Goal: Task Accomplishment & Management: Use online tool/utility

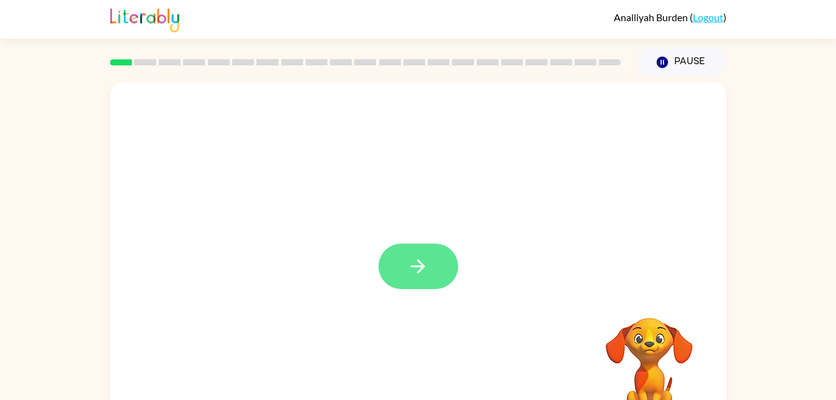
click at [435, 266] on button "button" at bounding box center [419, 266] width 80 height 45
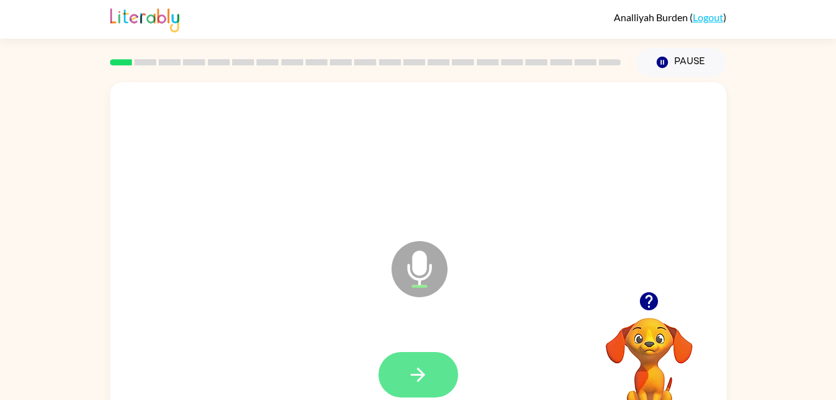
click at [440, 386] on button "button" at bounding box center [419, 374] width 80 height 45
click at [420, 362] on button "button" at bounding box center [419, 374] width 80 height 45
click at [405, 377] on button "button" at bounding box center [419, 374] width 80 height 45
click at [409, 382] on icon "button" at bounding box center [418, 375] width 22 height 22
click at [432, 373] on button "button" at bounding box center [419, 374] width 80 height 45
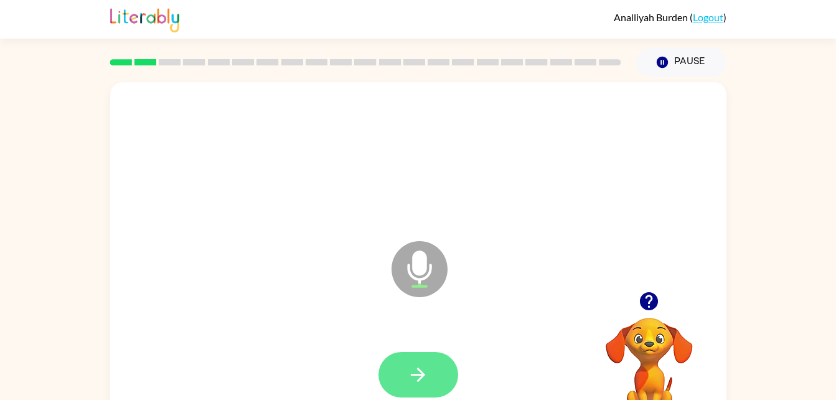
click at [414, 371] on icon "button" at bounding box center [418, 375] width 22 height 22
click at [408, 379] on icon "button" at bounding box center [418, 375] width 22 height 22
click at [422, 374] on icon "button" at bounding box center [418, 374] width 14 height 14
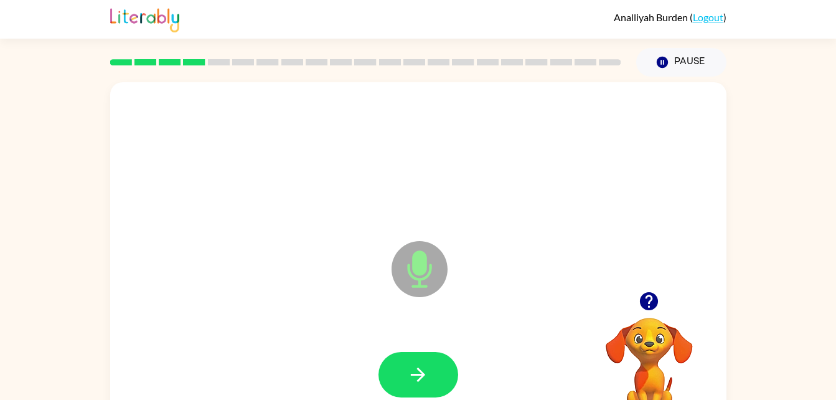
click at [589, 379] on video "Your browser must support playing .mp4 files to use Literably. Please try using…" at bounding box center [649, 360] width 125 height 125
click at [422, 394] on button "button" at bounding box center [419, 374] width 80 height 45
click at [423, 371] on icon "button" at bounding box center [418, 375] width 22 height 22
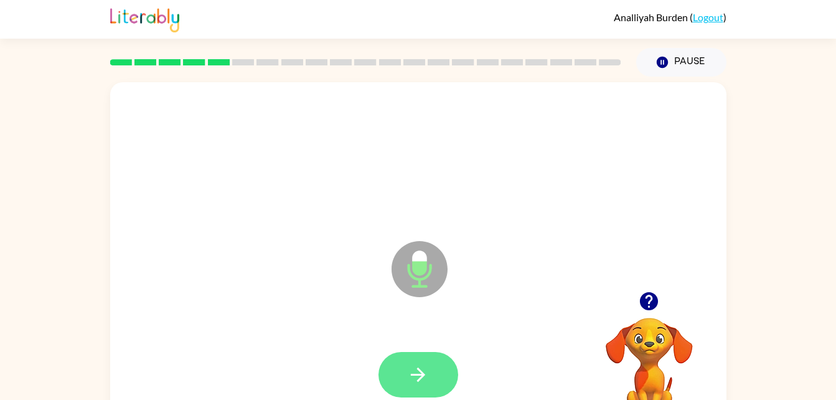
click at [404, 357] on button "button" at bounding box center [419, 374] width 80 height 45
click at [448, 371] on button "button" at bounding box center [419, 374] width 80 height 45
click at [426, 368] on icon "button" at bounding box center [418, 375] width 22 height 22
click at [425, 381] on icon "button" at bounding box center [418, 375] width 22 height 22
click at [430, 379] on button "button" at bounding box center [419, 374] width 80 height 45
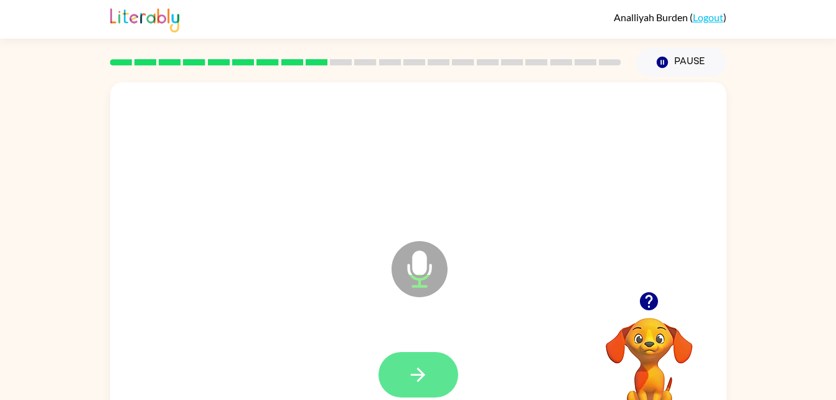
click at [421, 387] on button "button" at bounding box center [419, 374] width 80 height 45
click at [433, 384] on button "button" at bounding box center [419, 374] width 80 height 45
click at [425, 380] on icon "button" at bounding box center [418, 375] width 22 height 22
click at [425, 356] on button "button" at bounding box center [419, 374] width 80 height 45
click at [429, 386] on button "button" at bounding box center [419, 374] width 80 height 45
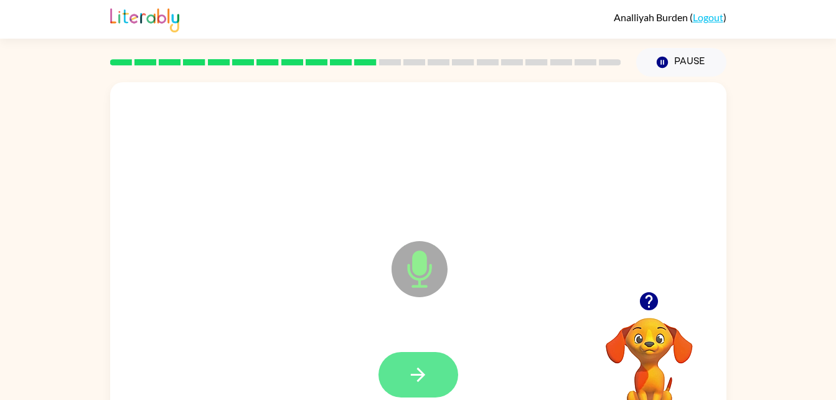
click at [417, 369] on icon "button" at bounding box center [418, 375] width 22 height 22
click at [440, 364] on button "button" at bounding box center [419, 374] width 80 height 45
click at [437, 379] on button "button" at bounding box center [419, 374] width 80 height 45
click at [422, 386] on button "button" at bounding box center [419, 374] width 80 height 45
click at [419, 357] on button "button" at bounding box center [419, 374] width 80 height 45
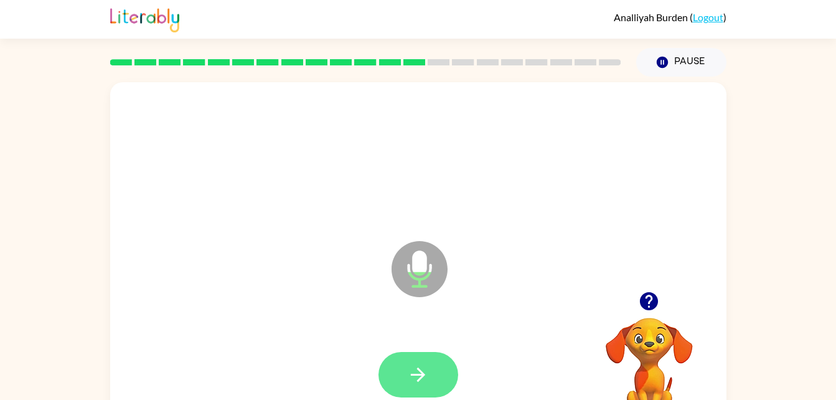
click at [427, 394] on button "button" at bounding box center [419, 374] width 80 height 45
click at [423, 368] on icon "button" at bounding box center [418, 375] width 22 height 22
click at [416, 369] on icon "button" at bounding box center [418, 375] width 22 height 22
click at [403, 375] on button "button" at bounding box center [419, 374] width 80 height 45
click at [420, 372] on icon "button" at bounding box center [418, 375] width 22 height 22
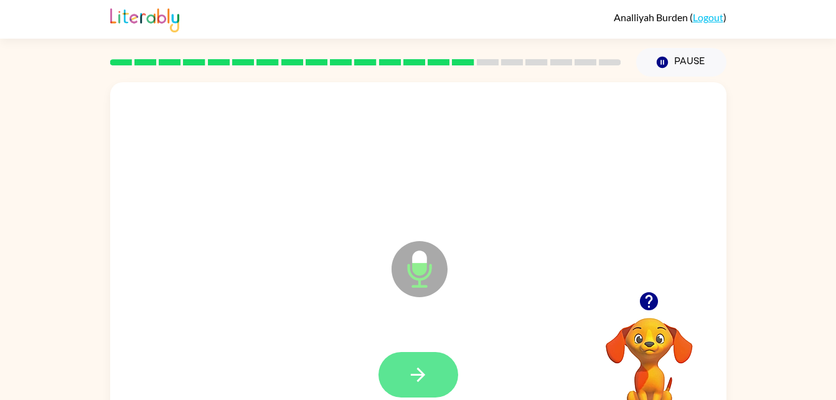
click at [412, 387] on button "button" at bounding box center [419, 374] width 80 height 45
click at [424, 366] on icon "button" at bounding box center [418, 375] width 22 height 22
click at [417, 382] on icon "button" at bounding box center [418, 375] width 22 height 22
click at [412, 381] on icon "button" at bounding box center [418, 375] width 22 height 22
click at [420, 361] on button "button" at bounding box center [419, 374] width 80 height 45
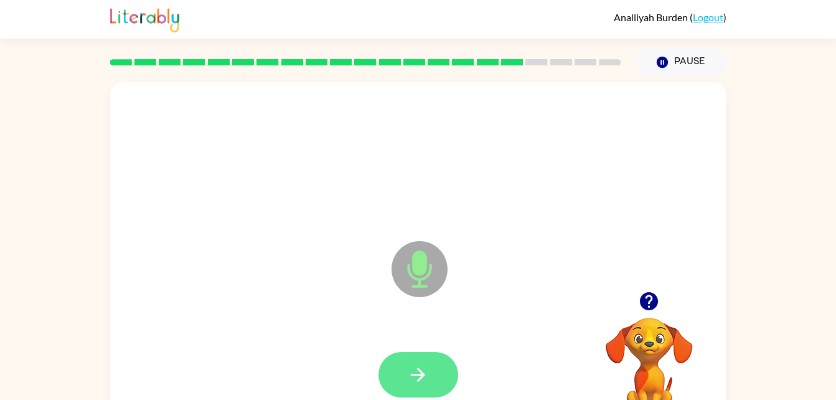
click at [443, 368] on button "button" at bounding box center [419, 374] width 80 height 45
click at [417, 376] on icon "button" at bounding box center [418, 375] width 22 height 22
click at [386, 373] on button "button" at bounding box center [419, 374] width 80 height 45
click at [414, 364] on icon "button" at bounding box center [418, 375] width 22 height 22
click at [428, 381] on icon "button" at bounding box center [418, 375] width 22 height 22
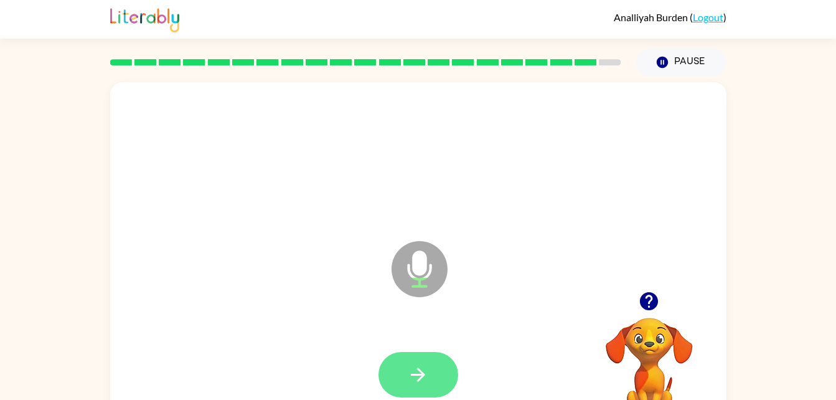
click at [432, 390] on button "button" at bounding box center [419, 374] width 80 height 45
click at [396, 358] on button "button" at bounding box center [419, 374] width 80 height 45
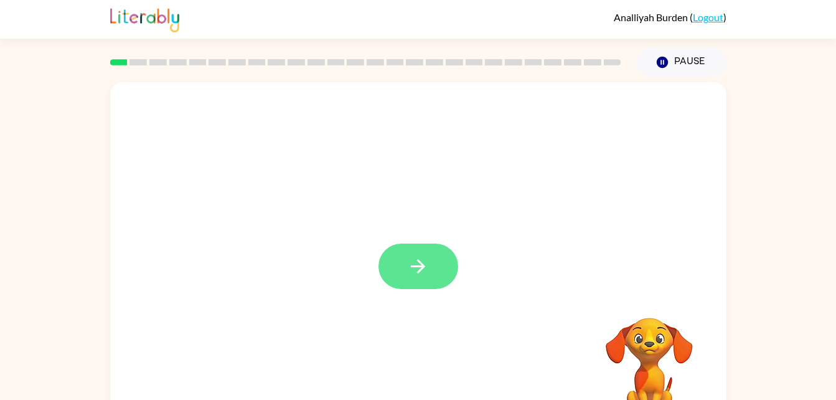
click at [399, 288] on button "button" at bounding box center [419, 266] width 80 height 45
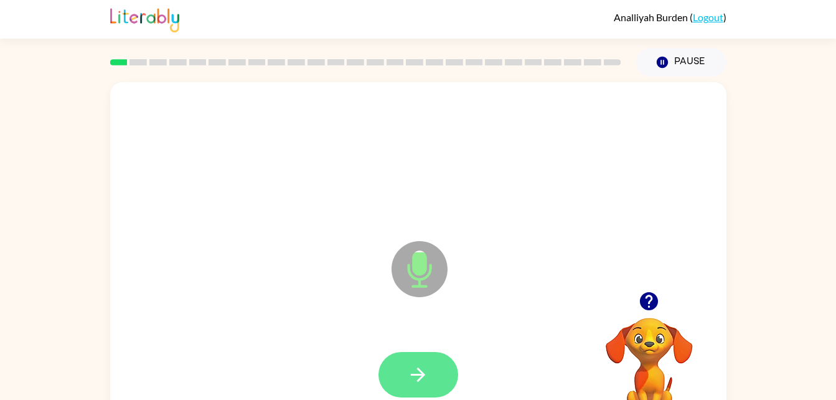
click at [411, 353] on button "button" at bounding box center [419, 374] width 80 height 45
click at [426, 372] on icon "button" at bounding box center [418, 375] width 22 height 22
click at [433, 384] on button "button" at bounding box center [419, 374] width 80 height 45
click at [415, 364] on icon "button" at bounding box center [418, 375] width 22 height 22
click at [426, 357] on button "button" at bounding box center [419, 374] width 80 height 45
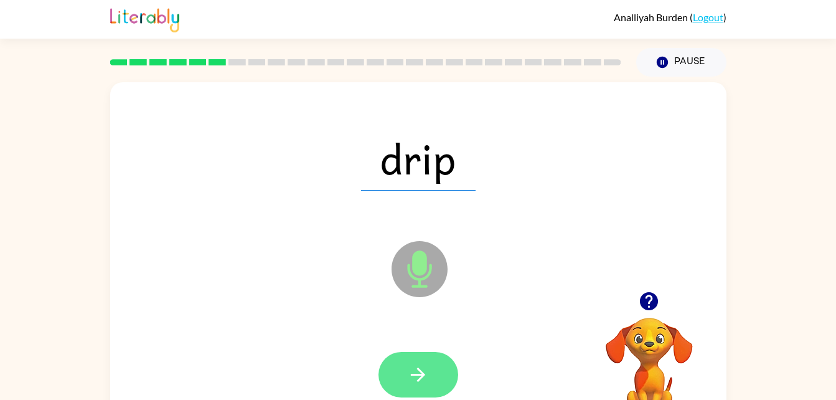
click at [424, 377] on icon "button" at bounding box center [418, 375] width 22 height 22
click at [428, 372] on icon "button" at bounding box center [418, 375] width 22 height 22
click at [432, 374] on button "button" at bounding box center [419, 374] width 80 height 45
click at [406, 387] on button "button" at bounding box center [419, 374] width 80 height 45
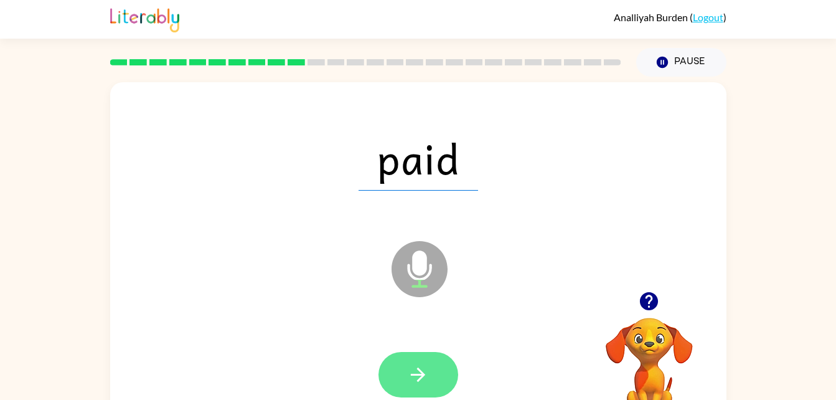
click at [428, 386] on button "button" at bounding box center [419, 374] width 80 height 45
click at [409, 378] on icon "button" at bounding box center [418, 375] width 22 height 22
click at [412, 362] on button "button" at bounding box center [419, 374] width 80 height 45
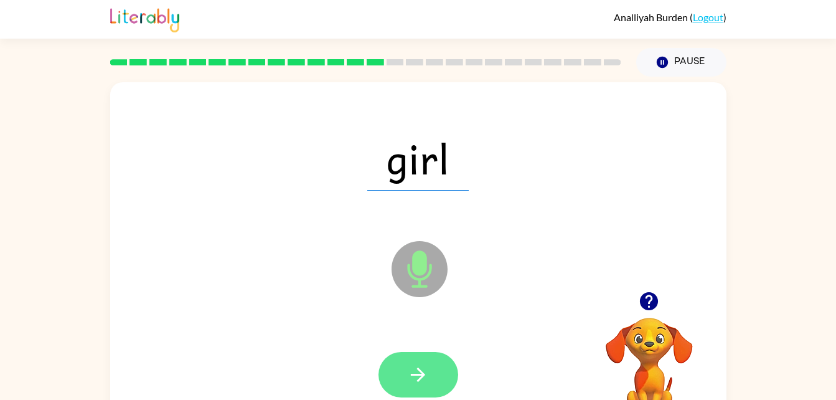
click at [433, 374] on button "button" at bounding box center [419, 374] width 80 height 45
click at [410, 385] on icon "button" at bounding box center [418, 375] width 22 height 22
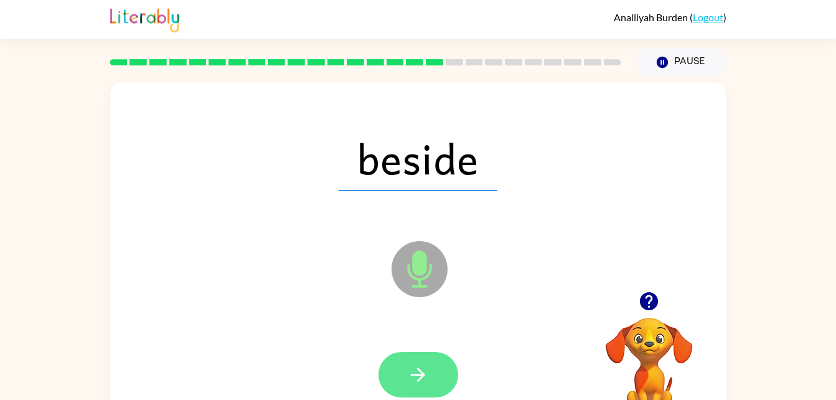
click at [410, 368] on icon "button" at bounding box center [418, 375] width 22 height 22
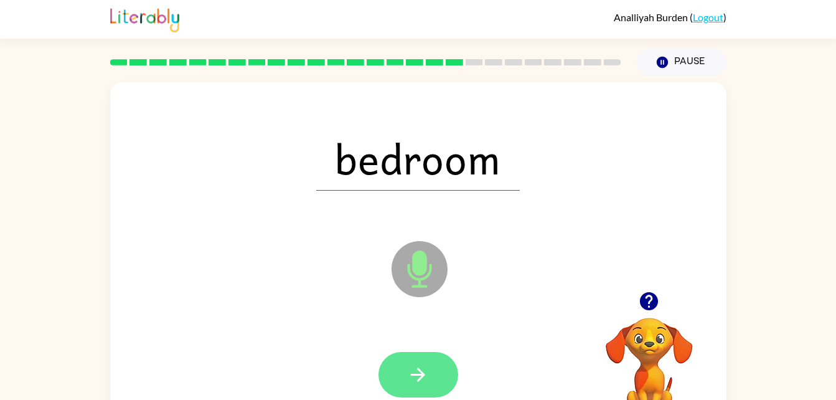
click at [430, 390] on button "button" at bounding box center [419, 374] width 80 height 45
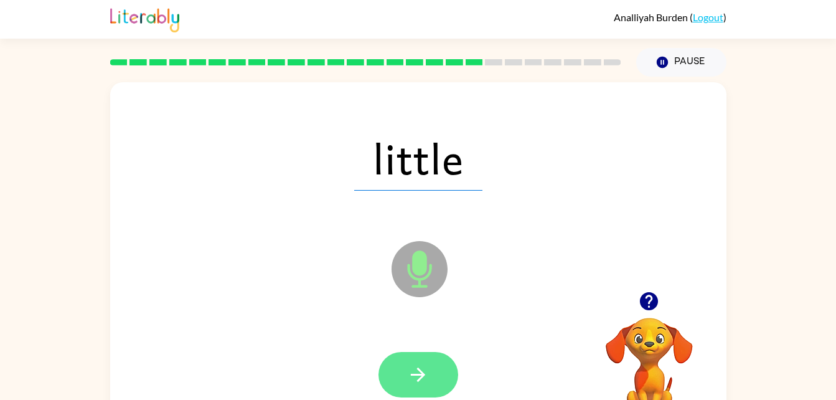
click at [424, 371] on icon "button" at bounding box center [418, 375] width 22 height 22
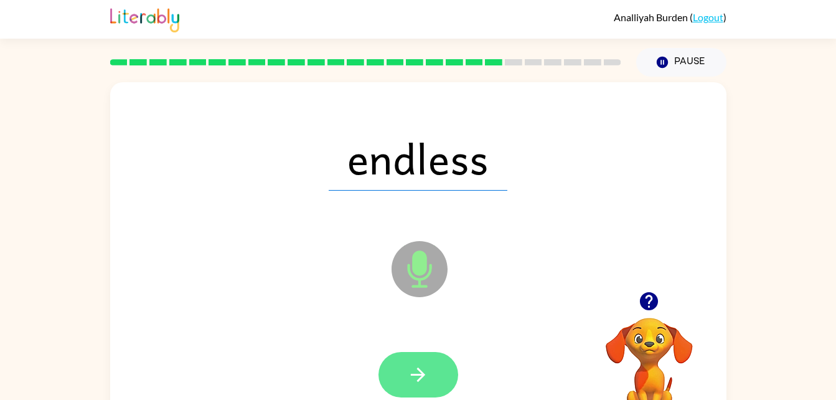
click at [432, 366] on button "button" at bounding box center [419, 374] width 80 height 45
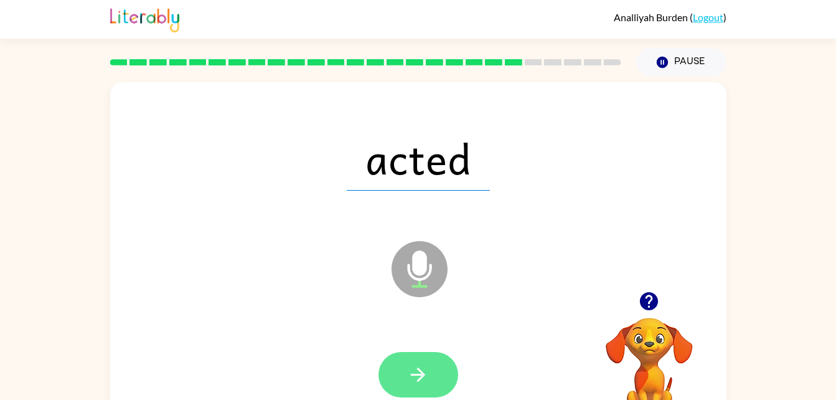
click at [420, 371] on icon "button" at bounding box center [418, 374] width 14 height 14
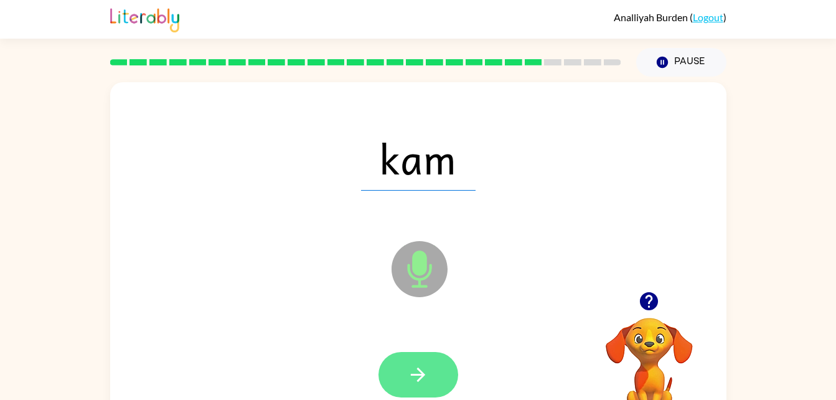
click at [397, 359] on button "button" at bounding box center [419, 374] width 80 height 45
click at [428, 357] on button "button" at bounding box center [419, 374] width 80 height 45
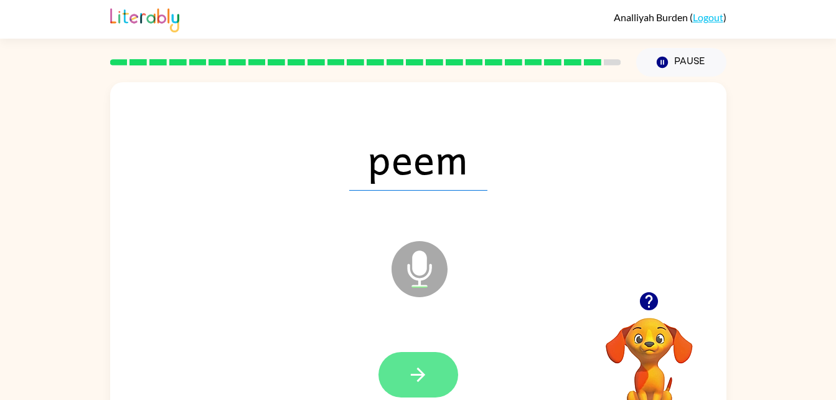
click at [406, 392] on button "button" at bounding box center [419, 374] width 80 height 45
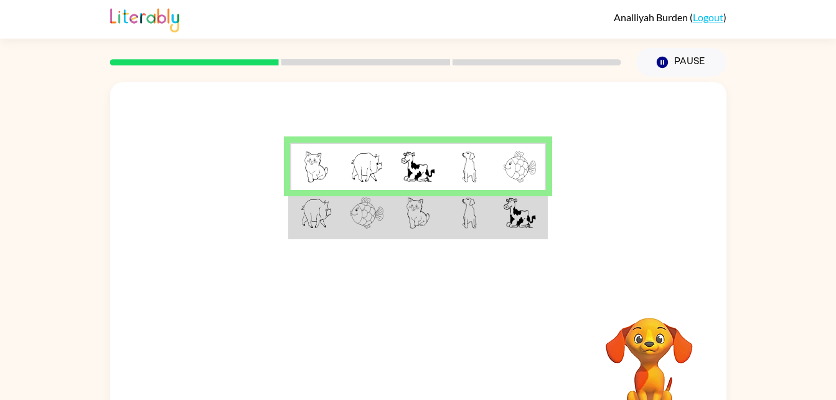
click at [491, 227] on td at bounding box center [469, 214] width 51 height 48
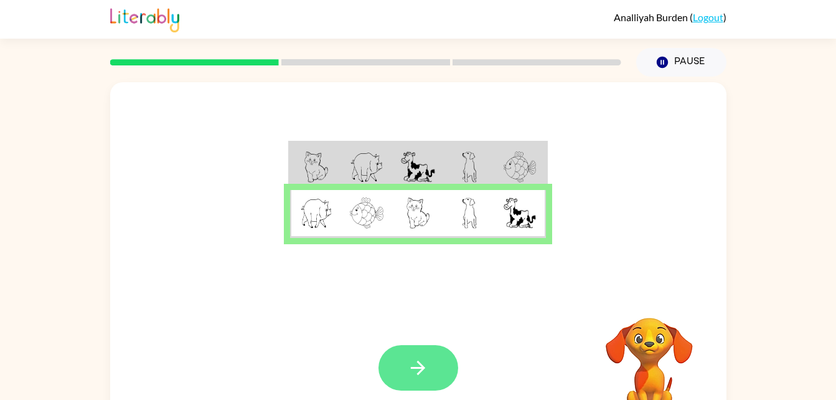
click at [424, 368] on icon "button" at bounding box center [418, 368] width 14 height 14
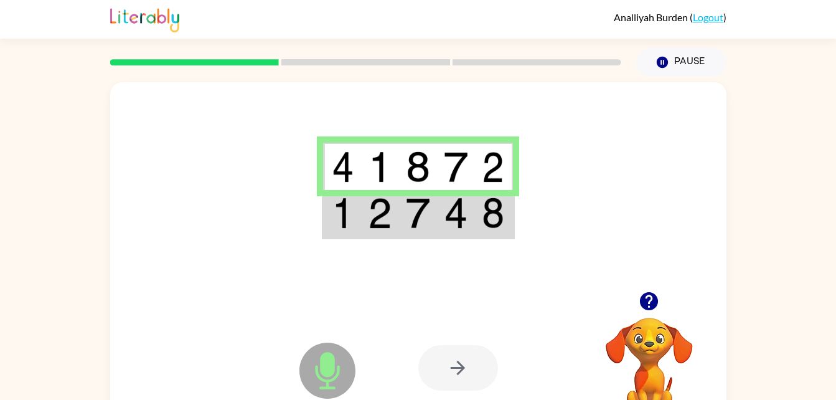
click at [447, 207] on img at bounding box center [456, 212] width 24 height 31
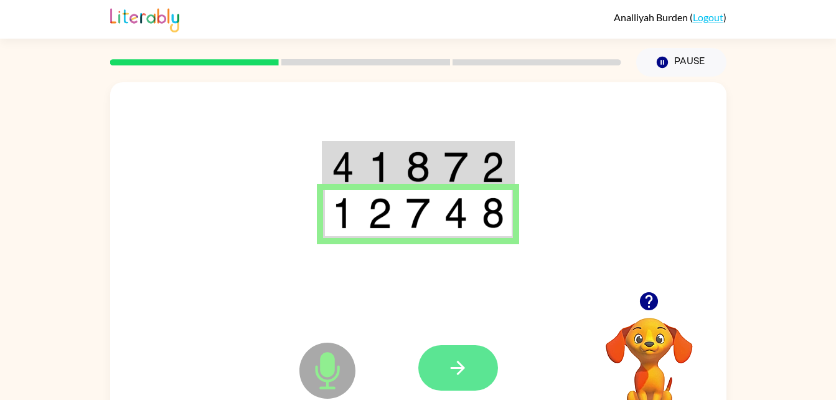
click at [470, 369] on button "button" at bounding box center [459, 367] width 80 height 45
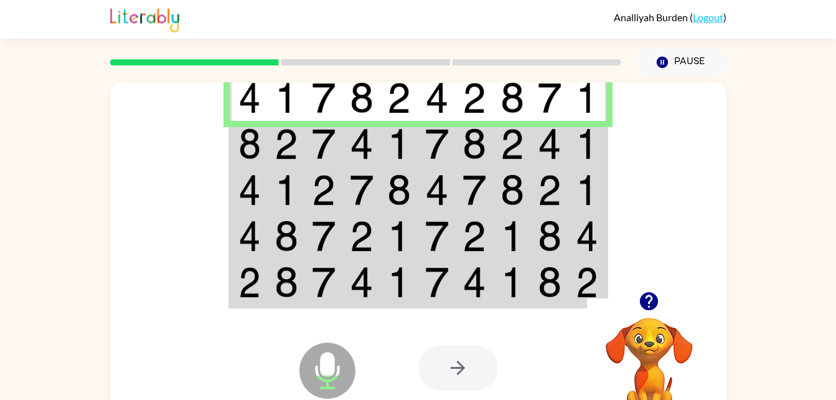
click at [272, 140] on td at bounding box center [287, 144] width 38 height 46
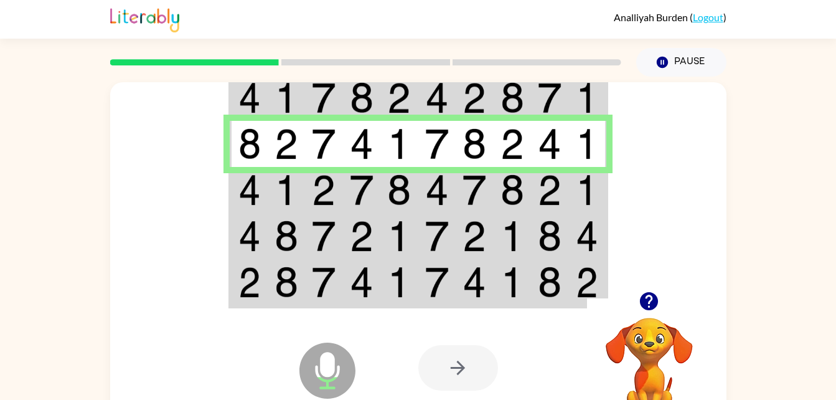
click at [263, 187] on td at bounding box center [249, 190] width 38 height 46
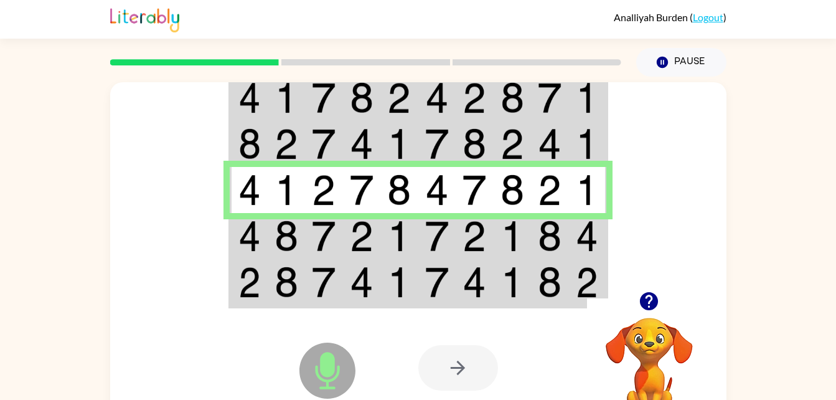
click at [266, 232] on td at bounding box center [249, 236] width 38 height 46
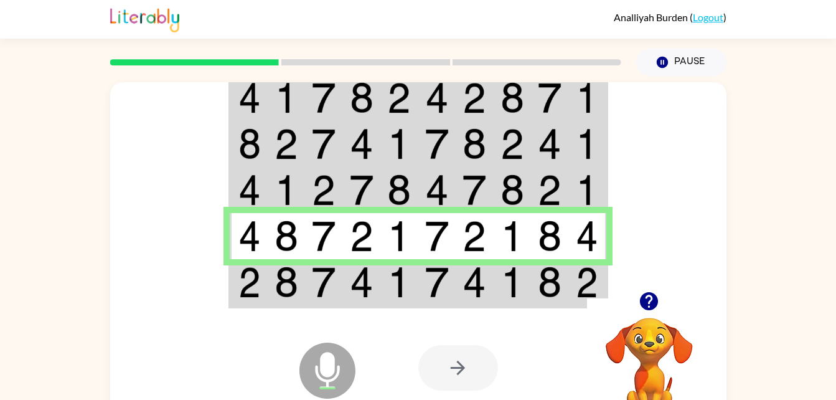
click at [293, 291] on img at bounding box center [287, 282] width 24 height 31
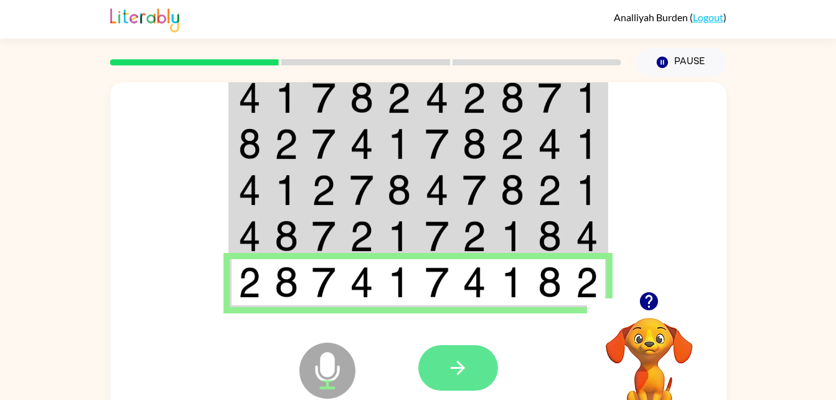
click at [442, 362] on button "button" at bounding box center [459, 367] width 80 height 45
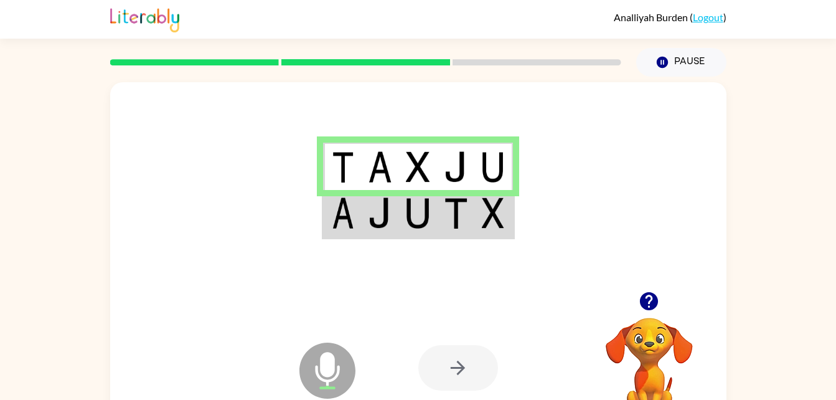
click at [422, 222] on img at bounding box center [418, 212] width 24 height 31
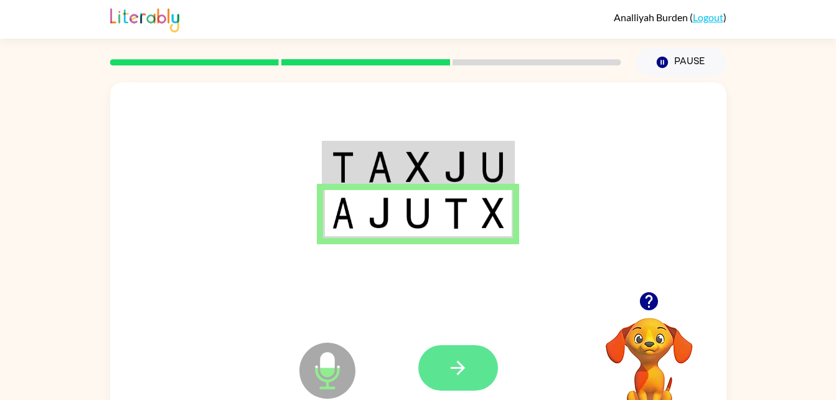
click at [452, 350] on button "button" at bounding box center [459, 367] width 80 height 45
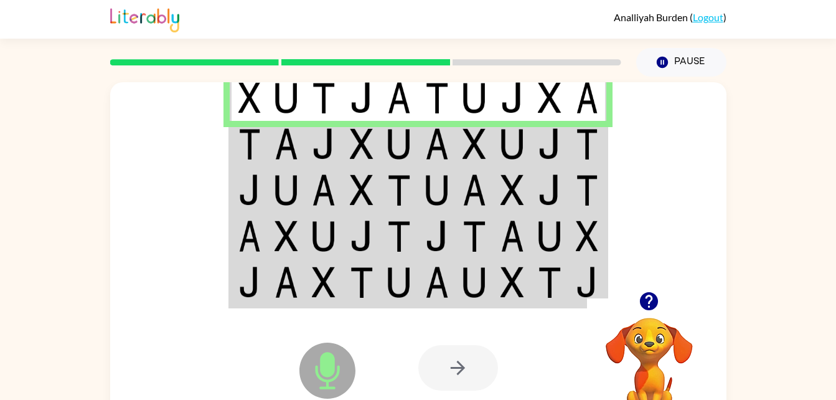
scroll to position [19, 0]
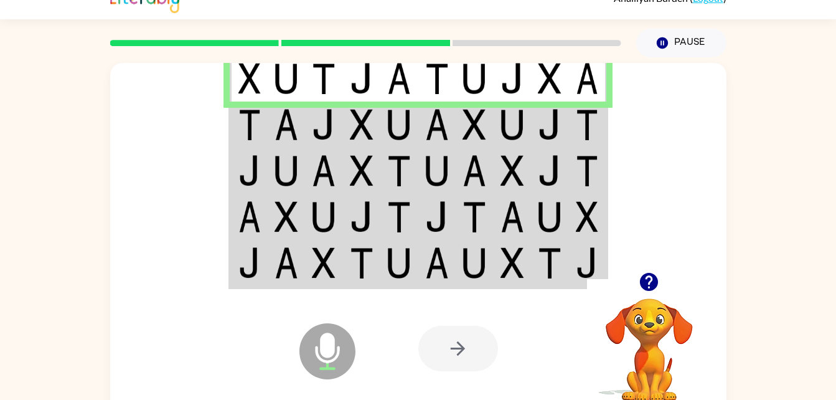
click at [270, 131] on td at bounding box center [287, 125] width 38 height 46
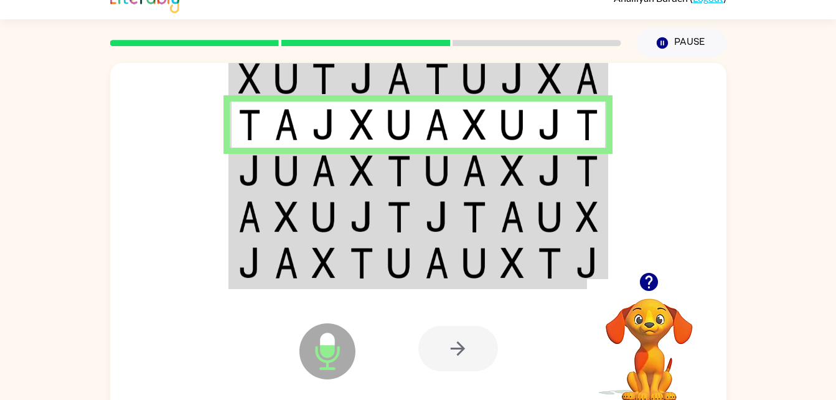
click at [275, 174] on img at bounding box center [287, 170] width 24 height 31
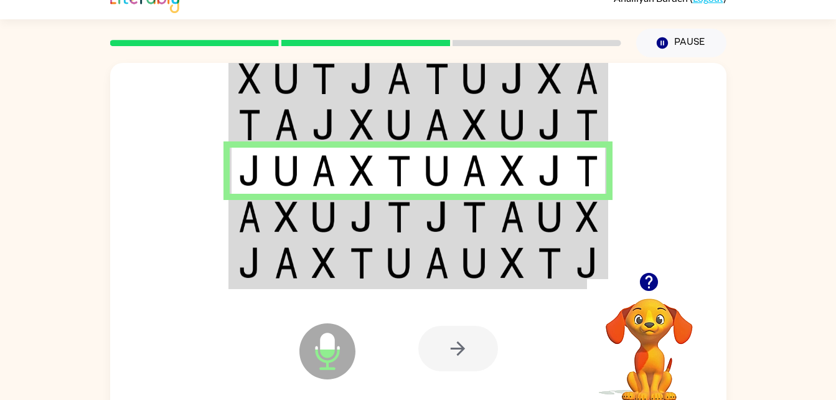
click at [257, 215] on img at bounding box center [250, 216] width 22 height 31
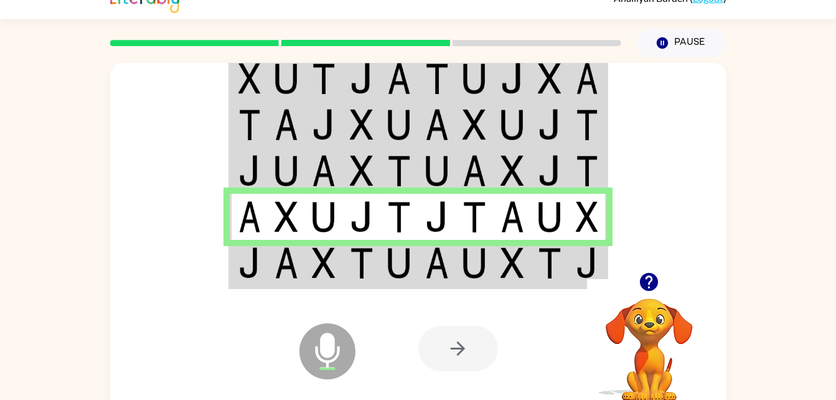
click at [306, 288] on div "Microphone The Microphone is here when it is your turn to talk" at bounding box center [297, 319] width 124 height 83
click at [268, 272] on td at bounding box center [287, 264] width 38 height 48
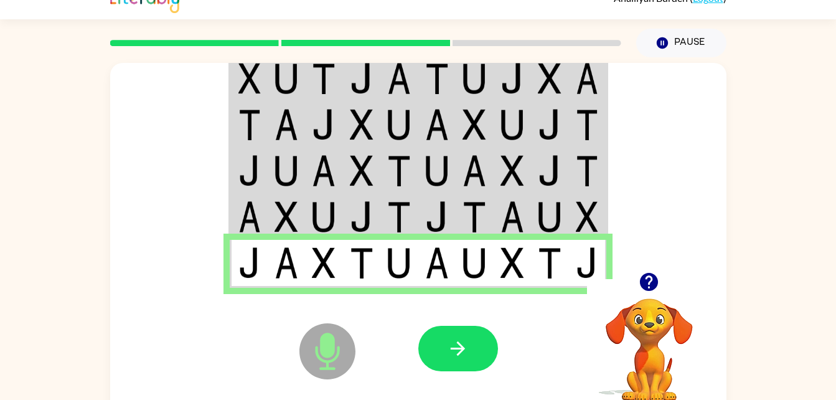
scroll to position [26, 0]
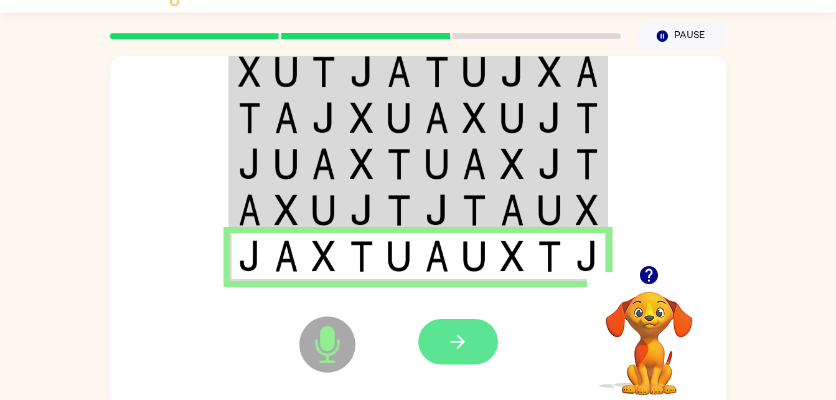
click at [463, 349] on icon "button" at bounding box center [458, 342] width 22 height 22
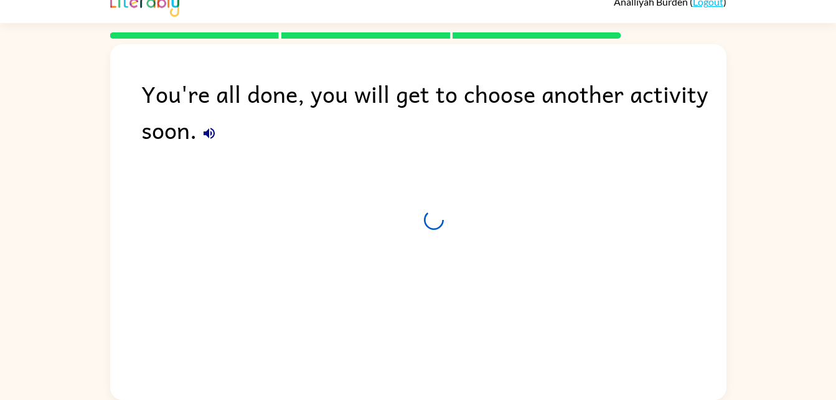
scroll to position [16, 0]
